Goal: Information Seeking & Learning: Learn about a topic

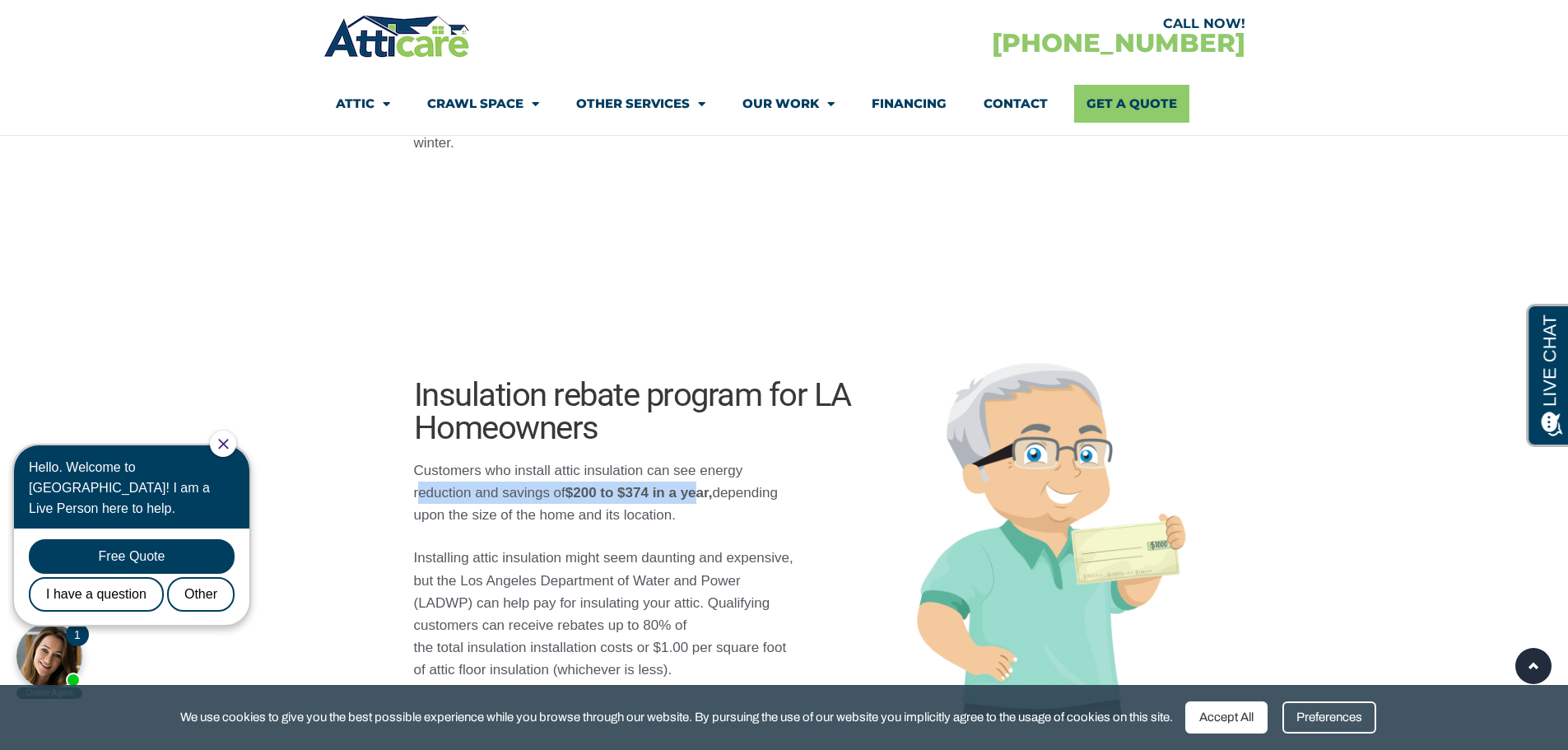
drag, startPoint x: 420, startPoint y: 493, endPoint x: 697, endPoint y: 482, distance: 277.2
click at [697, 482] on p "Customers who install attic insulation can see energy reduction and savings of …" at bounding box center [607, 494] width 386 height 68
click at [712, 520] on p "Customers who install attic insulation can see energy reduction and savings of …" at bounding box center [607, 494] width 386 height 68
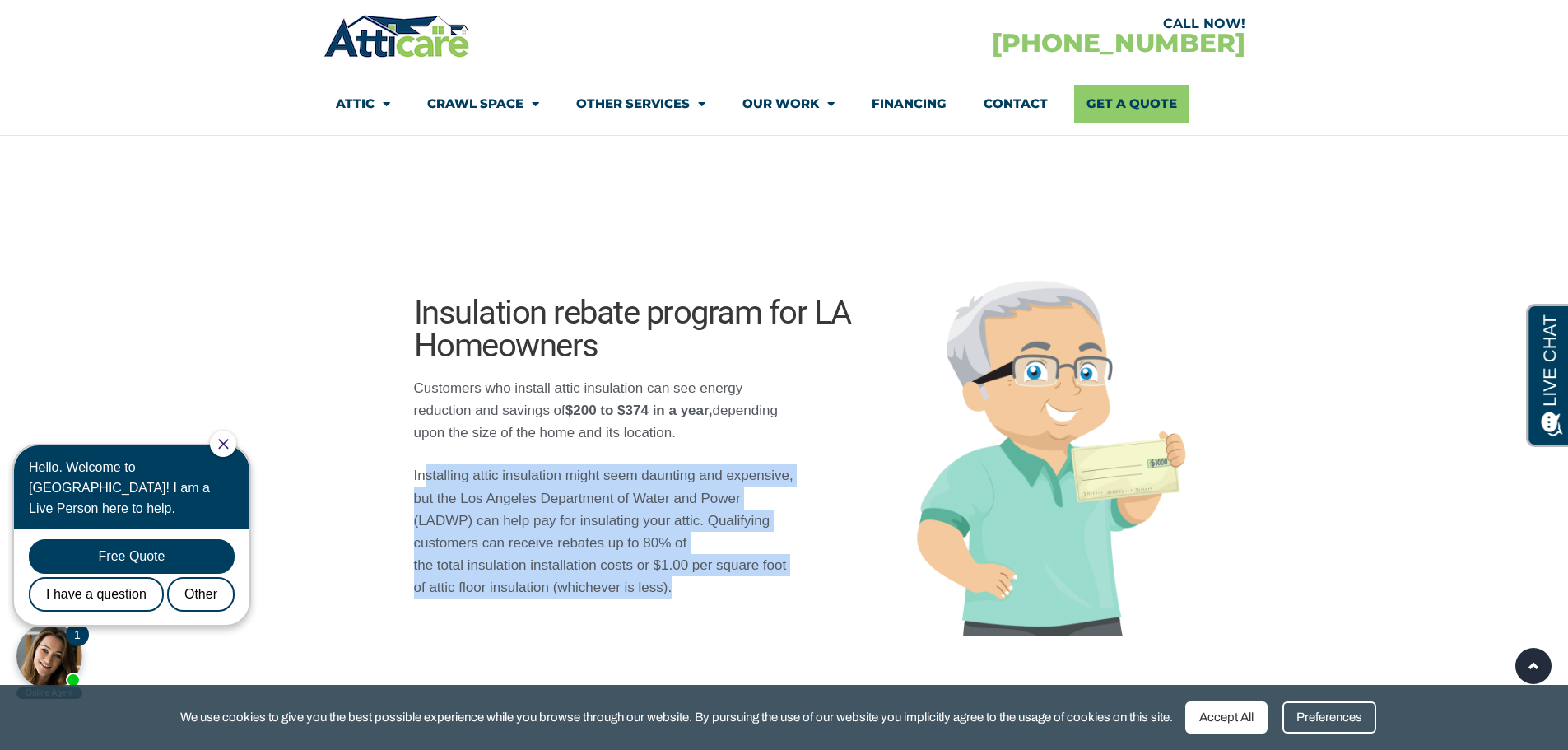
drag, startPoint x: 424, startPoint y: 478, endPoint x: 817, endPoint y: 478, distance: 393.0
click at [817, 478] on div "Insulation rebate program for LA Homeowners Customers who install attic insulat…" at bounding box center [784, 447] width 922 height 391
click at [542, 504] on p "Installing attic insulation might seem daunting and expensive, but the Los Ange…" at bounding box center [607, 532] width 386 height 134
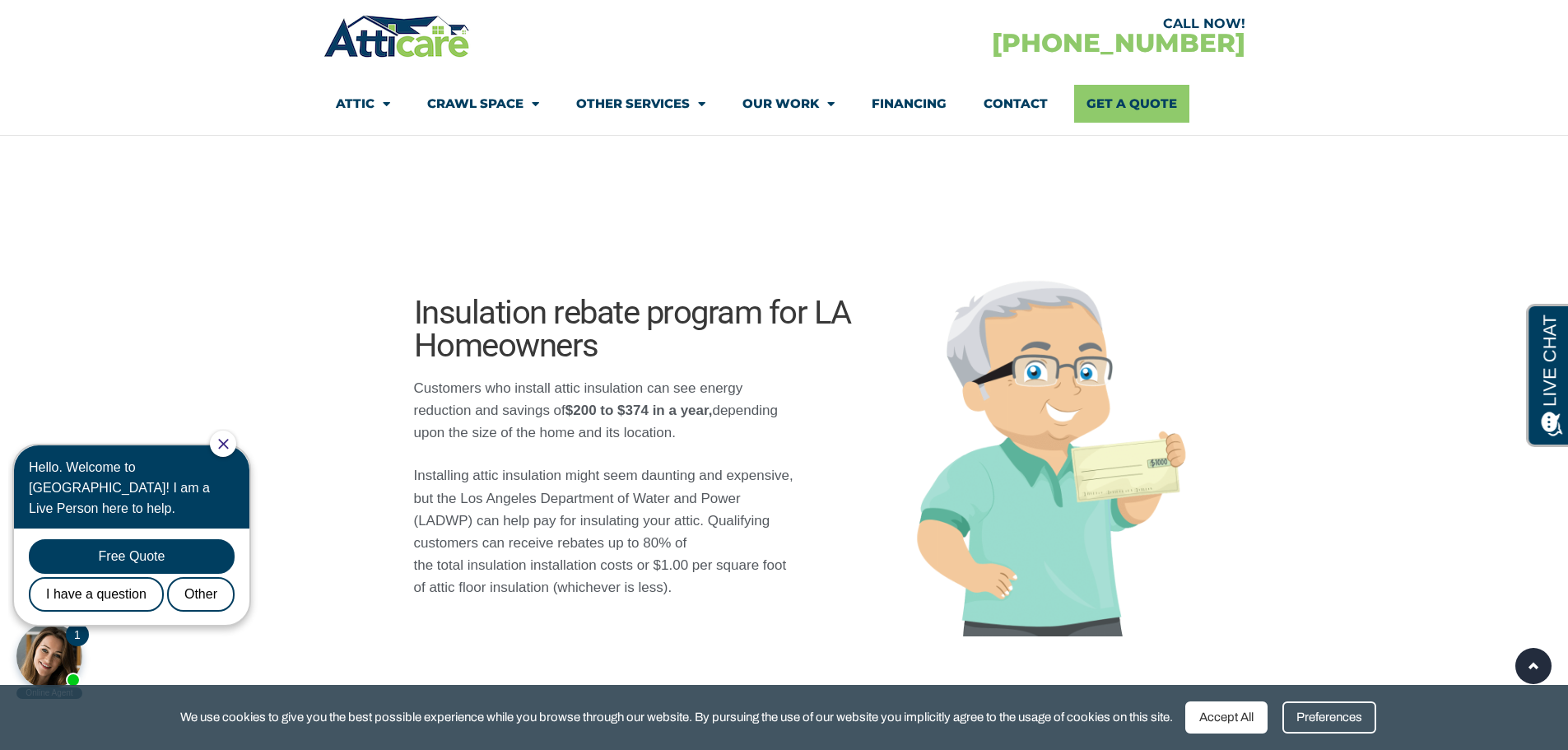
click at [515, 519] on p "Installing attic insulation might seem daunting and expensive, but the Los Ange…" at bounding box center [607, 532] width 386 height 134
click at [482, 509] on p "Installing attic insulation might seem daunting and expensive, but the Los Ange…" at bounding box center [607, 532] width 386 height 134
click at [428, 482] on p "Installing attic insulation might seem daunting and expensive, but the Los Ange…" at bounding box center [607, 532] width 386 height 134
click at [588, 558] on p "Installing attic insulation might seem daunting and expensive, but the Los Ange…" at bounding box center [607, 532] width 386 height 134
click at [547, 557] on p "Installing attic insulation might seem daunting and expensive, but the Los Ange…" at bounding box center [607, 532] width 386 height 134
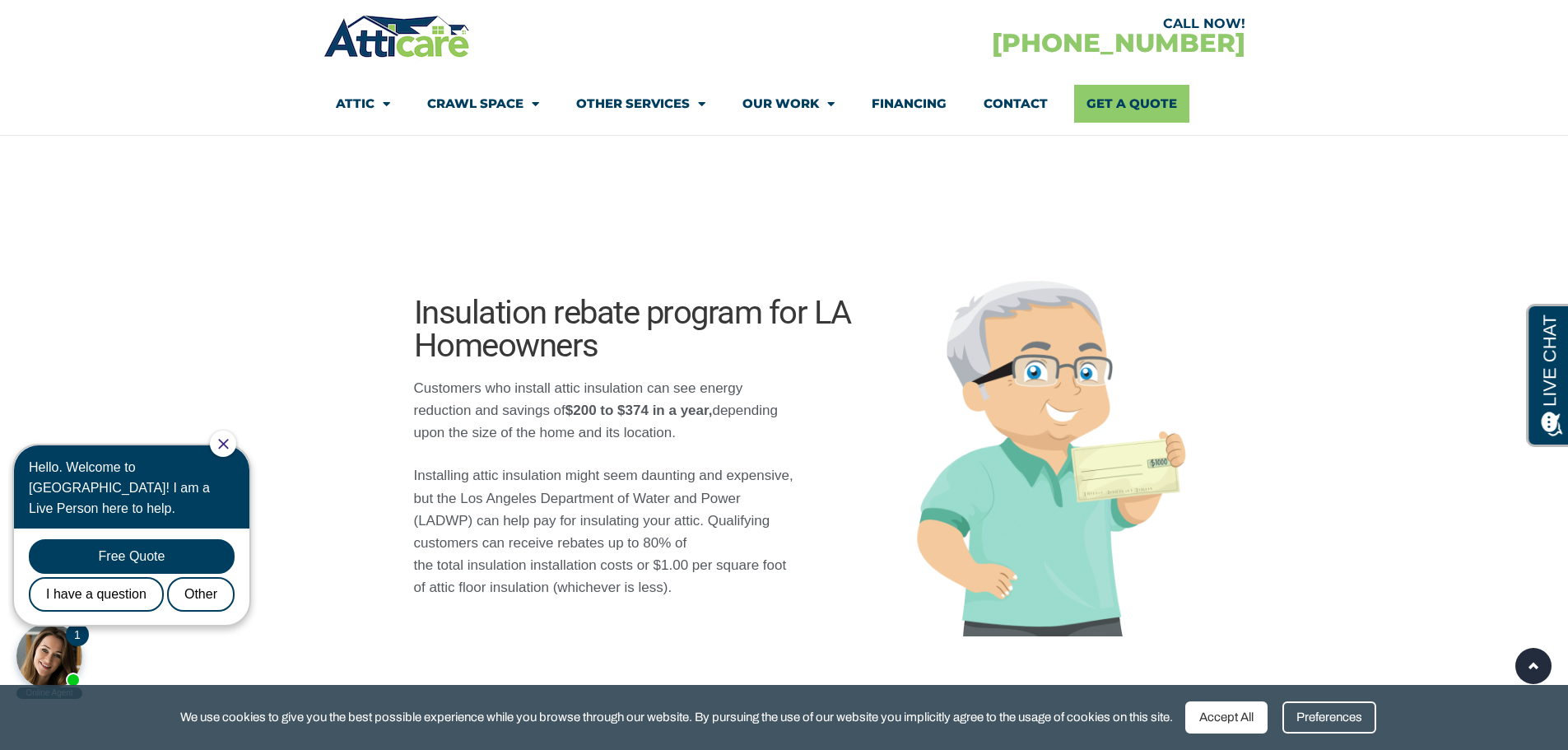
click at [513, 574] on p "Installing attic insulation might seem daunting and expensive, but the Los Ange…" at bounding box center [607, 532] width 386 height 134
click at [474, 571] on p "Installing attic insulation might seem daunting and expensive, but the Los Ange…" at bounding box center [607, 532] width 386 height 134
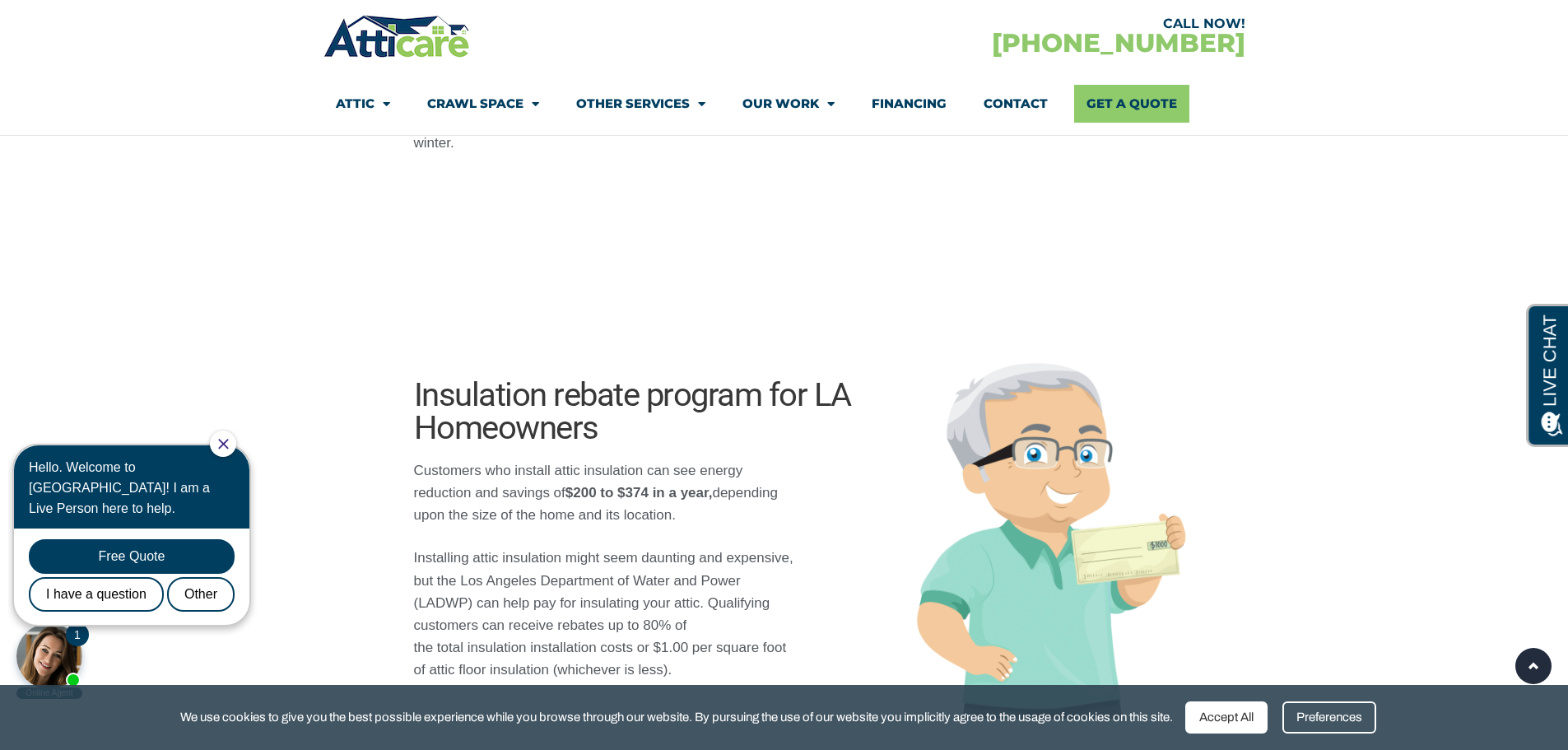
drag, startPoint x: 424, startPoint y: 392, endPoint x: 676, endPoint y: 440, distance: 256.5
click at [676, 440] on h3 "Insulation rebate program for LA Homeowners" at bounding box center [648, 411] width 468 height 66
copy h3 "nsulation rebate program for LA Homeowners"
